Goal: Task Accomplishment & Management: Manage account settings

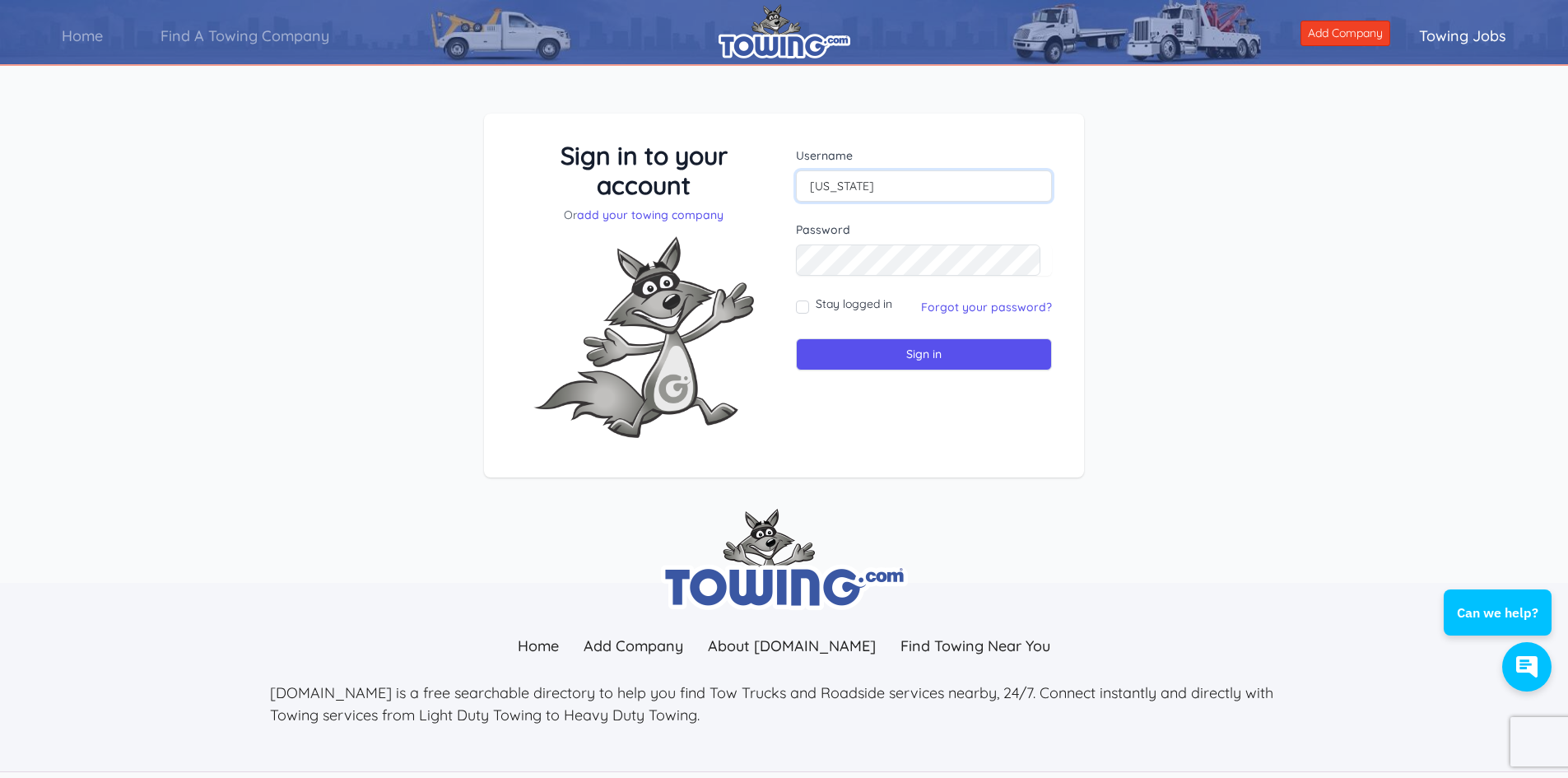
click at [904, 184] on input "[US_STATE]" at bounding box center [924, 186] width 256 height 31
type input "[EMAIL_ADDRESS][DOMAIN_NAME]"
click at [914, 340] on input "Sign in" at bounding box center [924, 355] width 256 height 32
click at [919, 354] on input "Sign in" at bounding box center [924, 355] width 256 height 32
click at [850, 184] on input "text" at bounding box center [924, 186] width 256 height 31
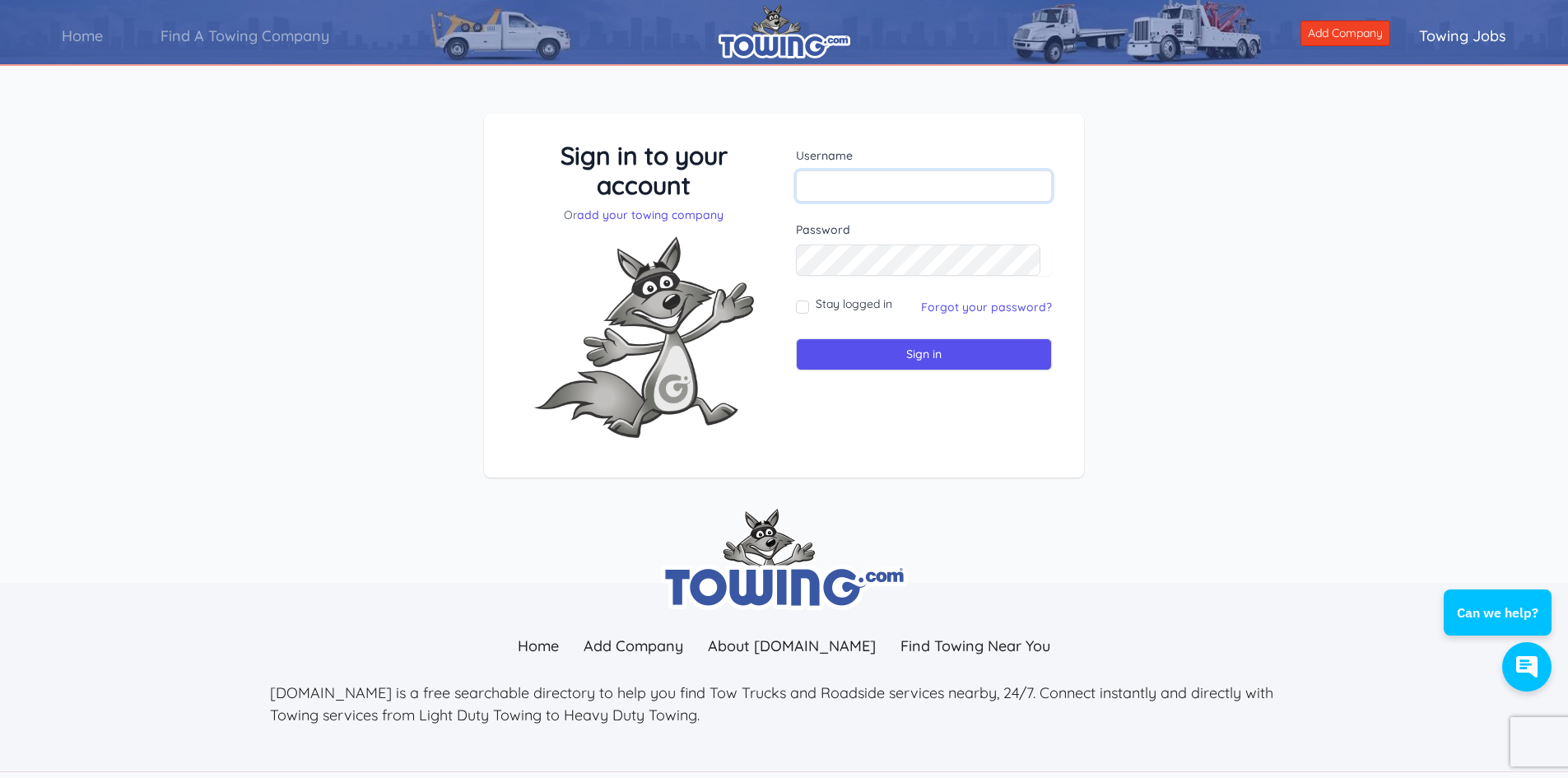
type input "[EMAIL_ADDRESS][DOMAIN_NAME]"
click at [916, 353] on input "Sign in" at bounding box center [924, 355] width 256 height 32
click at [856, 189] on input "[US_STATE]" at bounding box center [924, 186] width 256 height 31
type input "[EMAIL_ADDRESS][DOMAIN_NAME]"
click at [996, 358] on input "Sign in" at bounding box center [924, 355] width 256 height 32
